Goal: Task Accomplishment & Management: Manage account settings

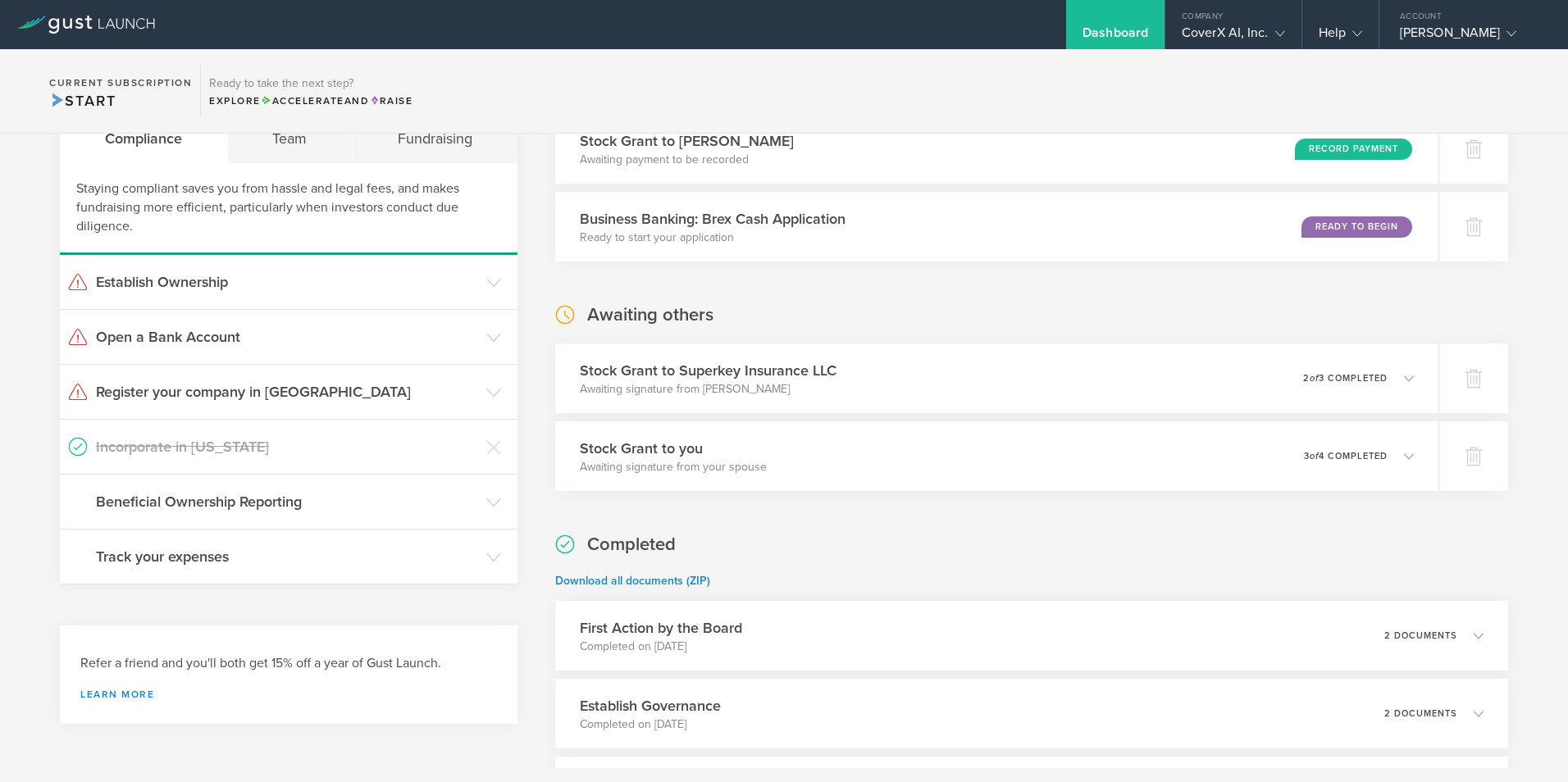
scroll to position [82, 0]
click at [1411, 377] on icon at bounding box center [1416, 377] width 10 height 10
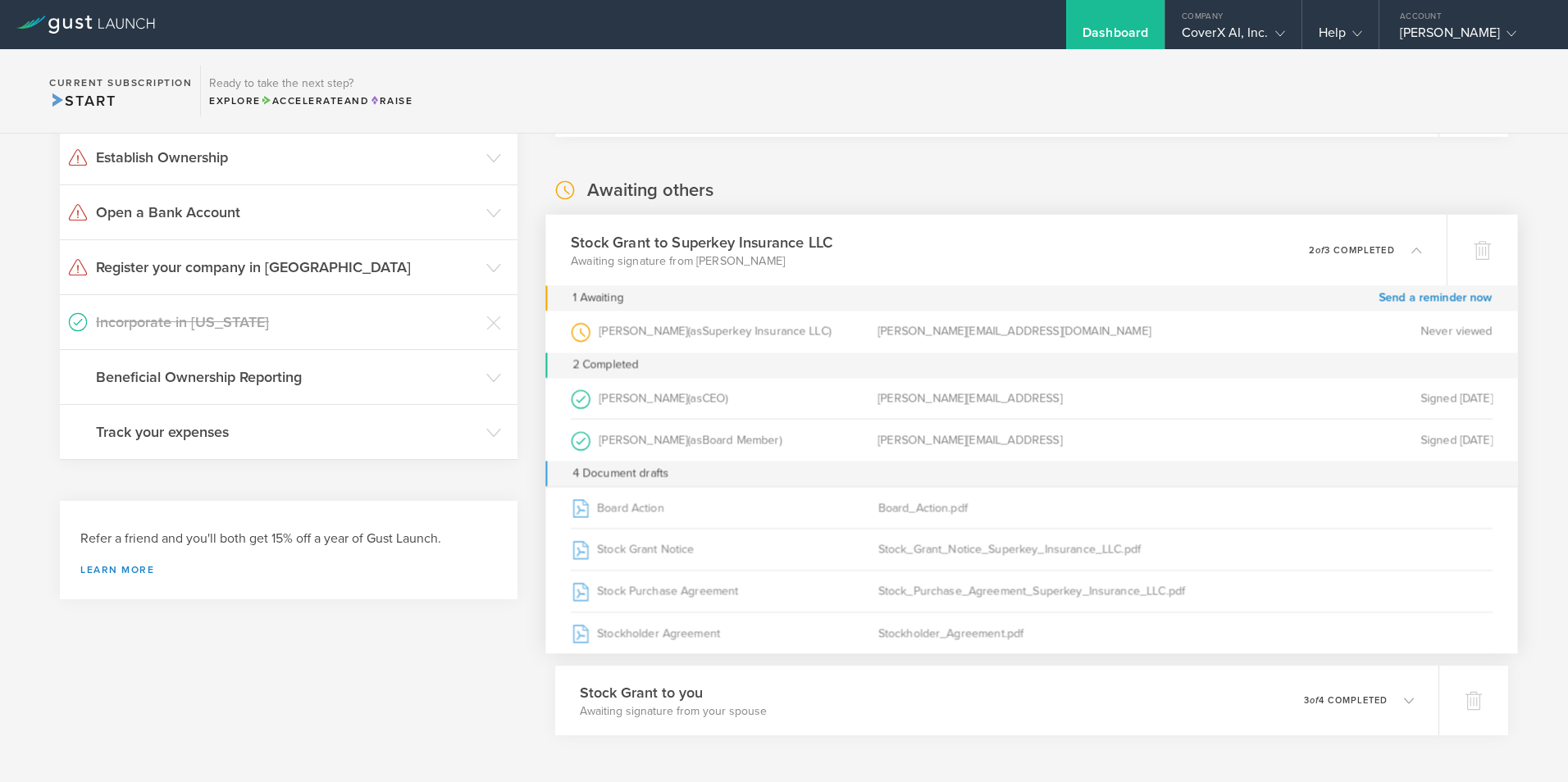
scroll to position [246, 0]
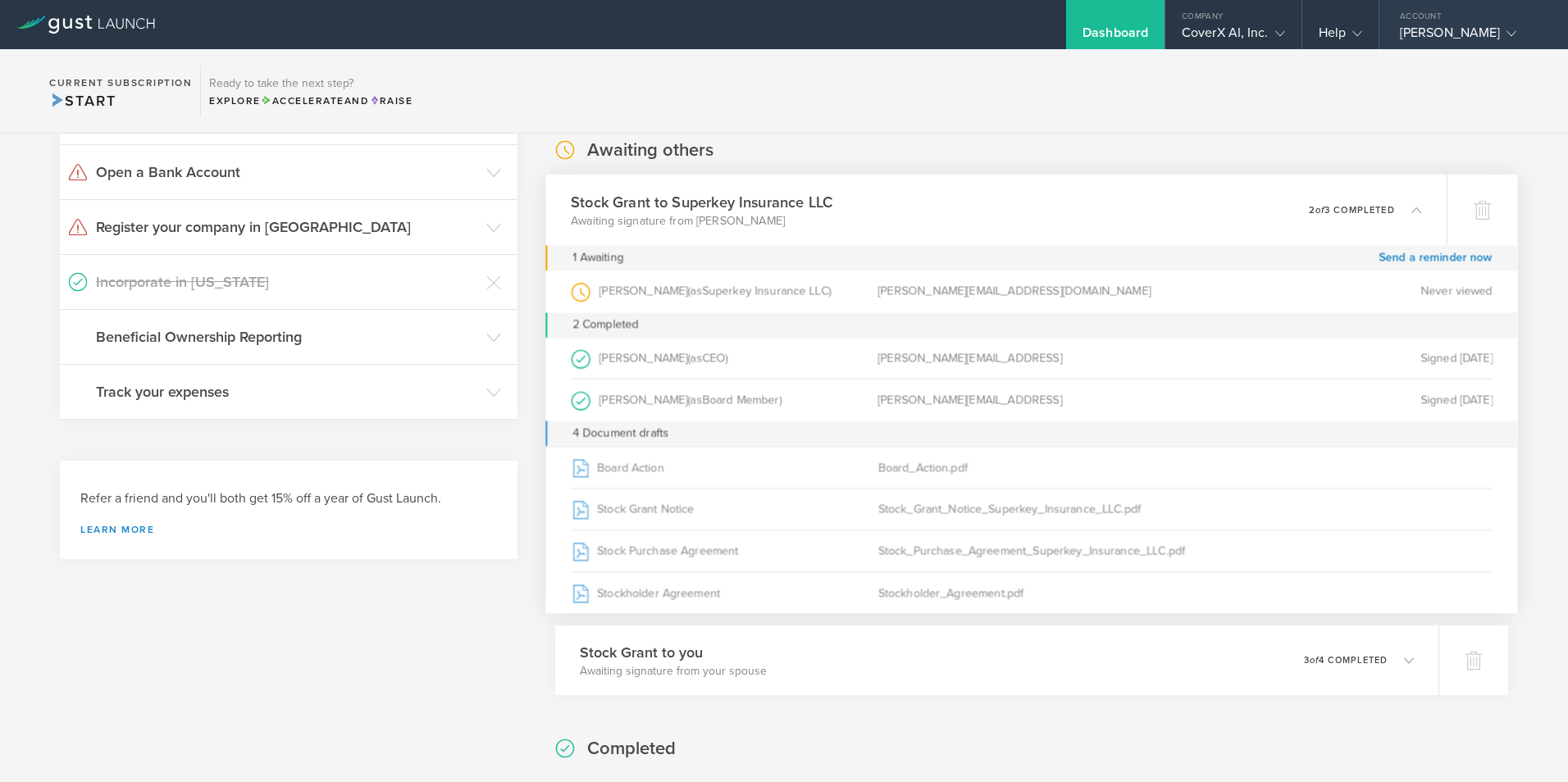
click at [1506, 34] on icon at bounding box center [1511, 34] width 10 height 10
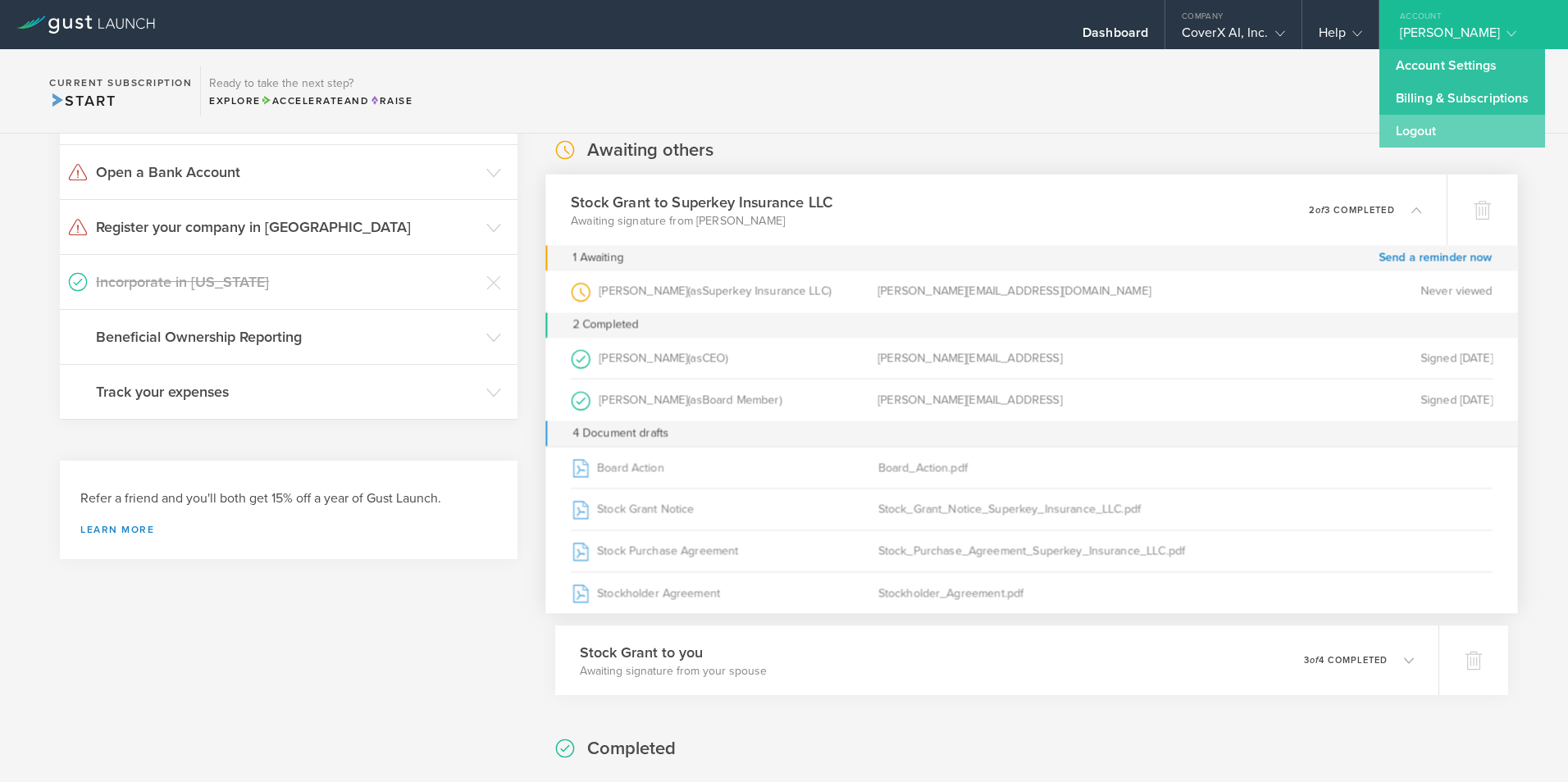
click at [1448, 131] on link "Logout" at bounding box center [1461, 131] width 165 height 33
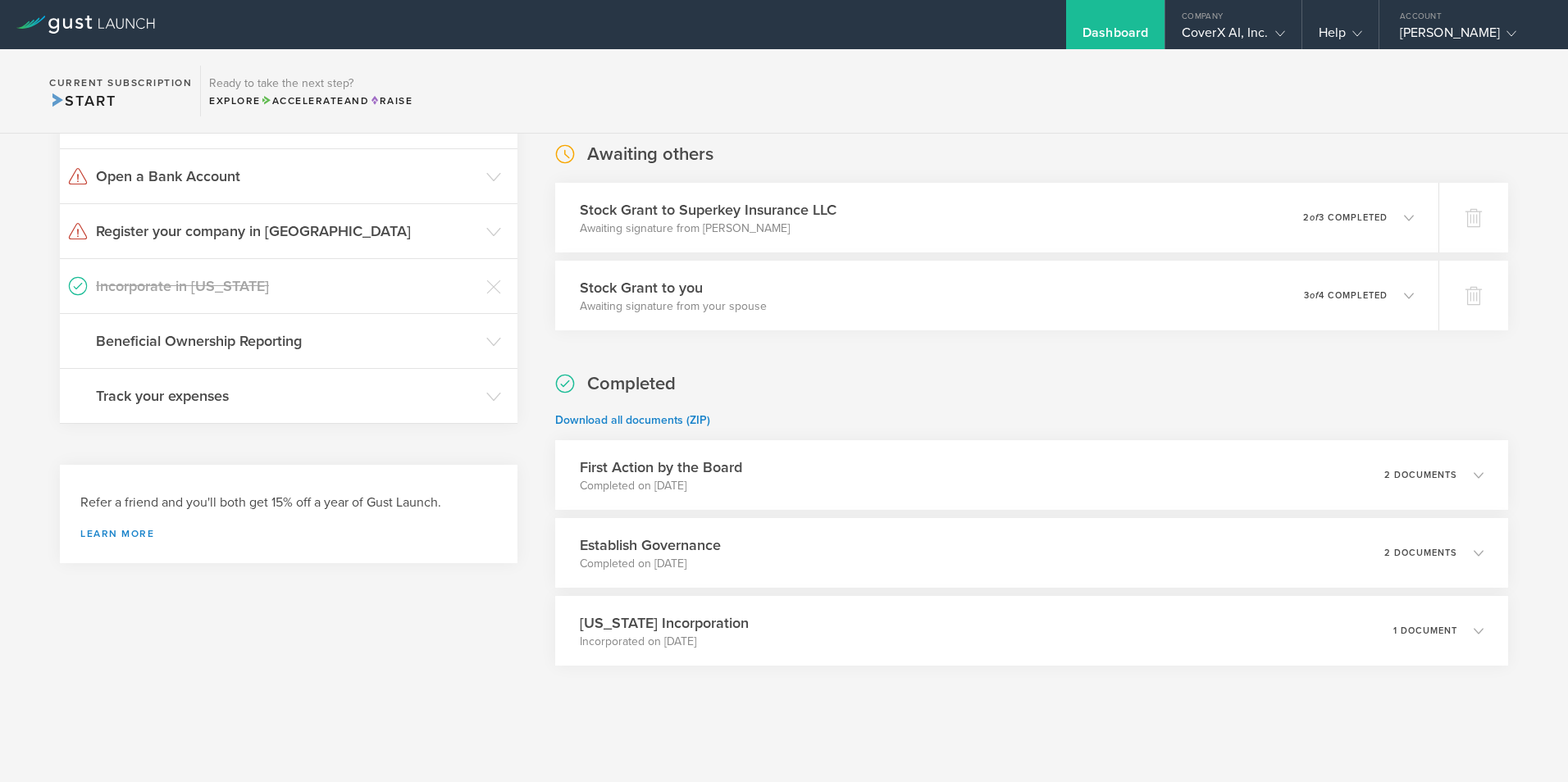
scroll to position [242, 0]
